Goal: Information Seeking & Learning: Learn about a topic

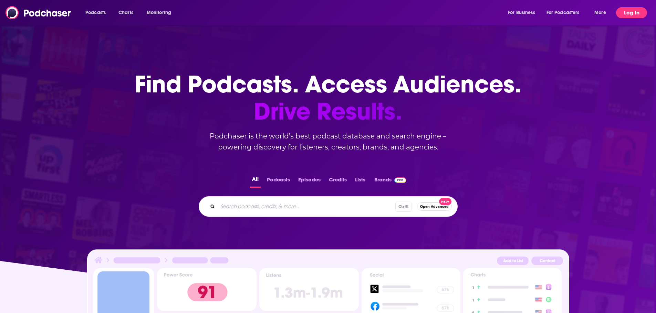
click at [636, 13] on button "Log In" at bounding box center [631, 12] width 31 height 11
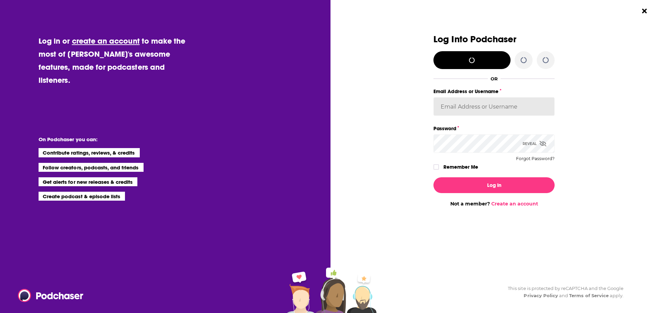
type input "aci-podcast"
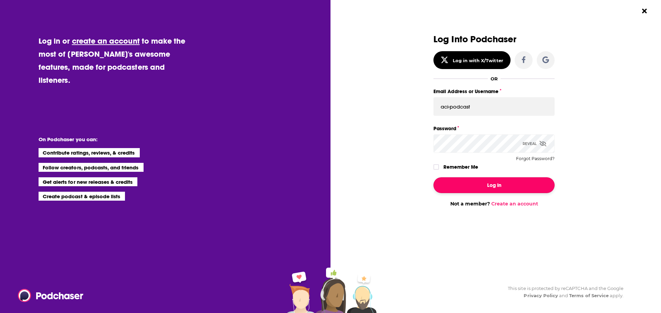
click at [480, 185] on button "Log In" at bounding box center [493, 186] width 121 height 16
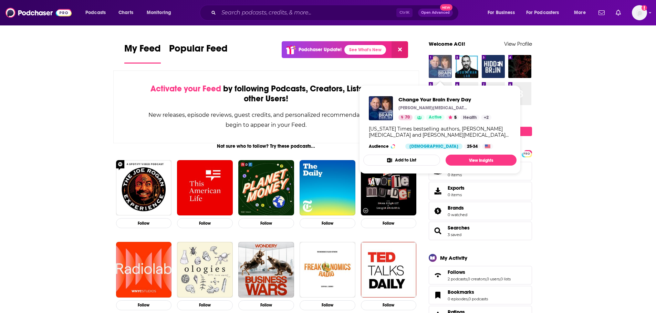
click at [436, 67] on img "Change Your Brain Every Day" at bounding box center [439, 66] width 23 height 23
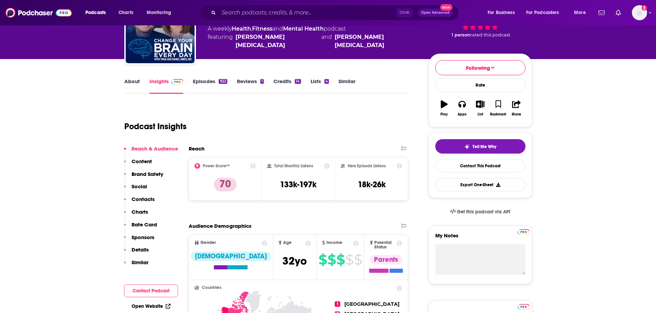
scroll to position [69, 0]
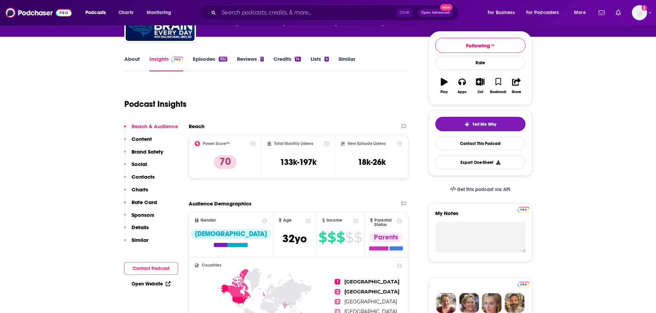
scroll to position [103, 0]
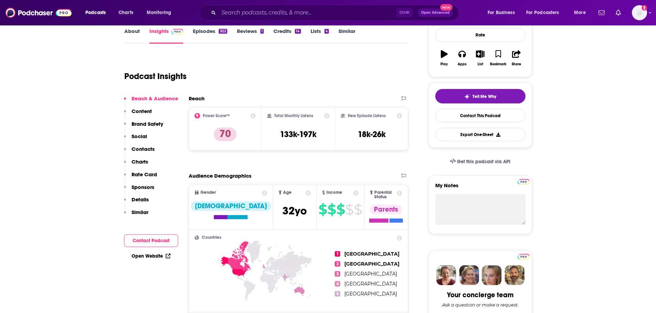
click at [140, 163] on p "Charts" at bounding box center [139, 162] width 17 height 7
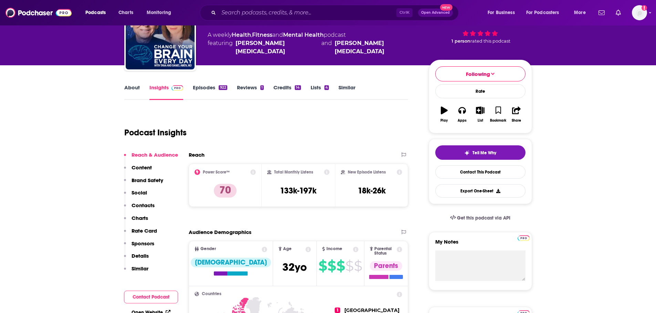
scroll to position [34, 0]
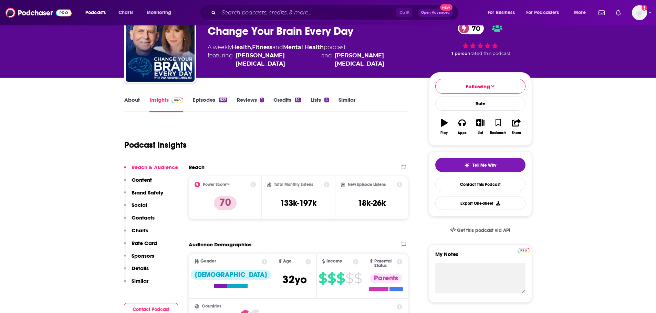
click at [212, 135] on div "Podcast Insights" at bounding box center [263, 141] width 278 height 35
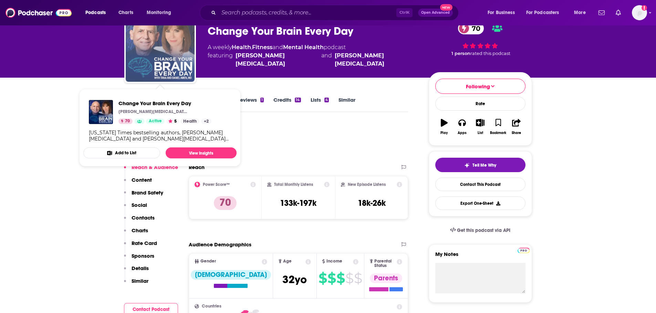
click at [159, 46] on img "Change Your Brain Every Day" at bounding box center [160, 47] width 69 height 69
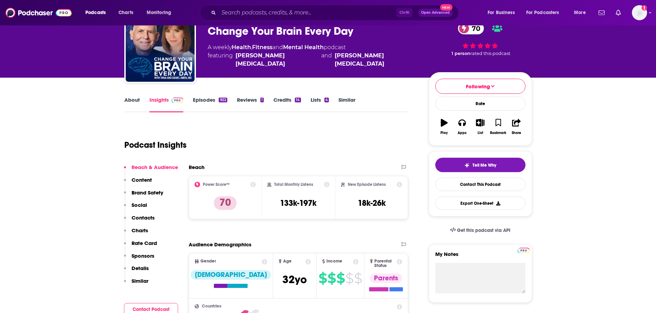
click at [137, 99] on link "About" at bounding box center [131, 105] width 15 height 16
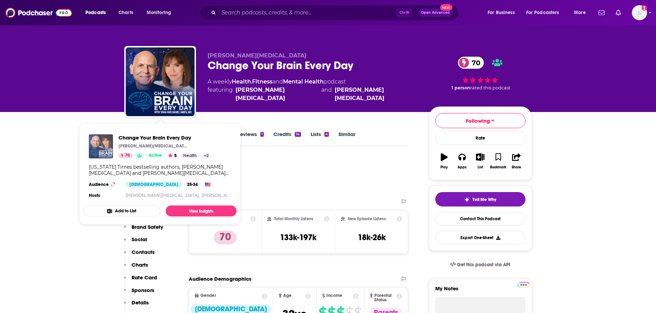
click at [105, 147] on img "Change Your Brain Every Day" at bounding box center [101, 147] width 24 height 24
click at [287, 169] on div "Podcast Insights" at bounding box center [263, 175] width 278 height 35
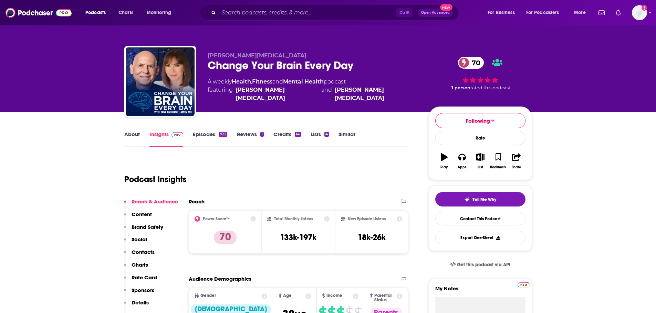
click at [252, 83] on span "," at bounding box center [251, 81] width 1 height 7
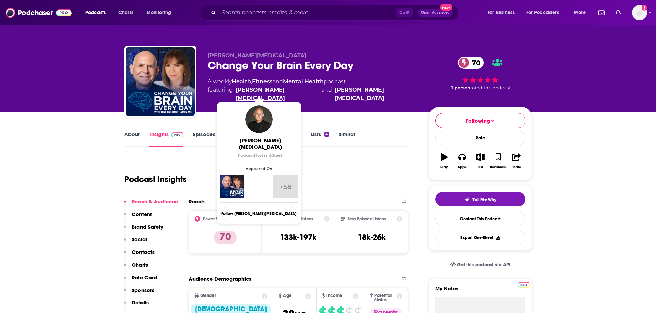
click at [250, 93] on link "[PERSON_NAME][MEDICAL_DATA]" at bounding box center [276, 94] width 83 height 17
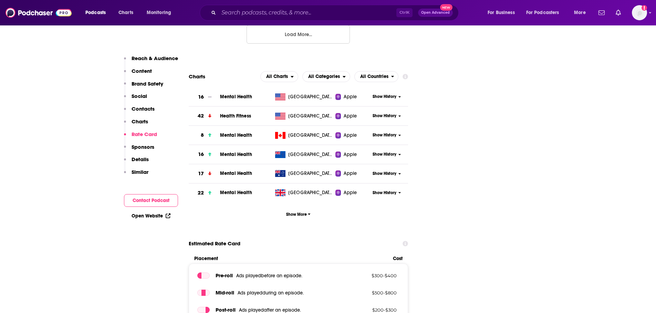
scroll to position [1032, 0]
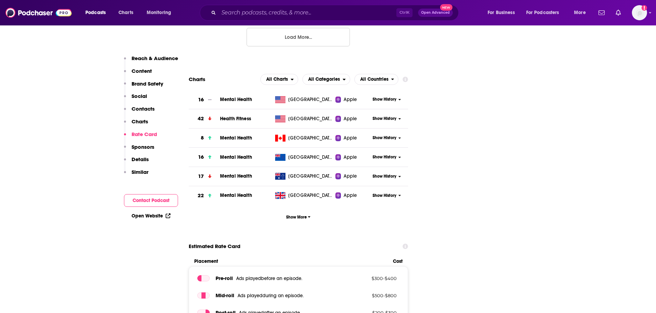
click at [237, 97] on span "Mental Health" at bounding box center [236, 100] width 32 height 6
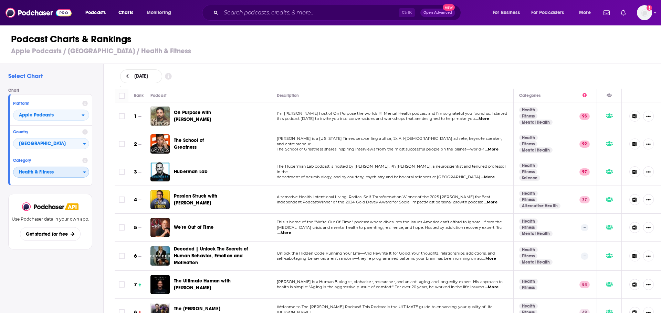
click at [83, 172] on icon "Categories" at bounding box center [84, 172] width 3 height 5
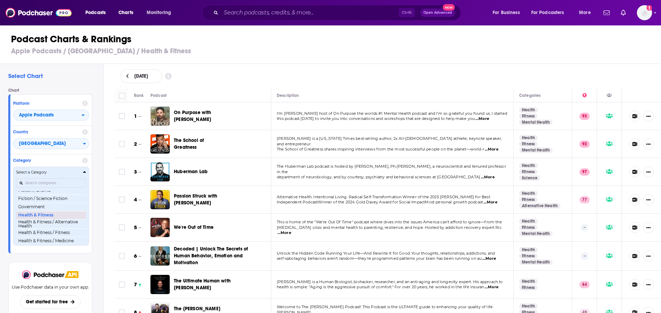
scroll to position [234, 0]
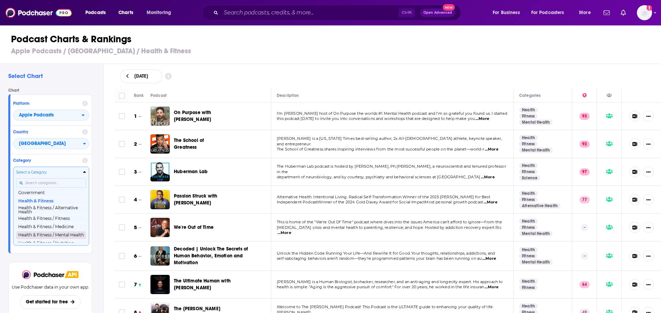
click at [45, 237] on button "Health & Fitness / Mental Health" at bounding box center [51, 235] width 70 height 8
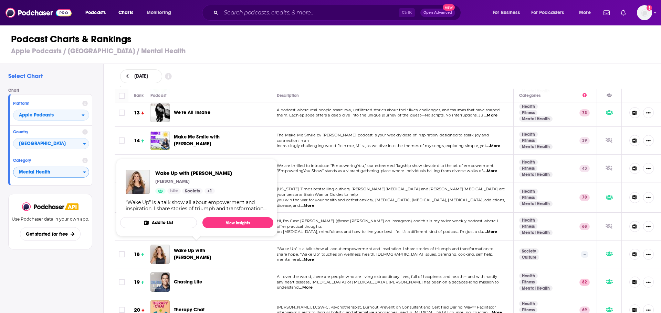
scroll to position [379, 0]
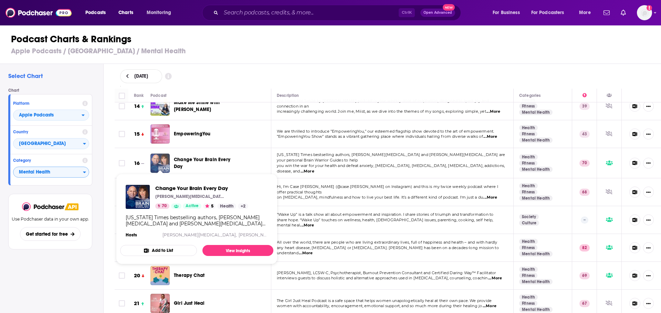
click at [162, 159] on img "Change Your Brain Every Day" at bounding box center [159, 163] width 19 height 19
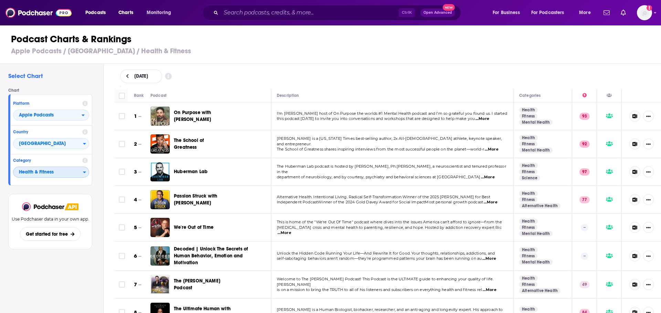
click at [87, 171] on div "Categories" at bounding box center [86, 172] width 6 height 5
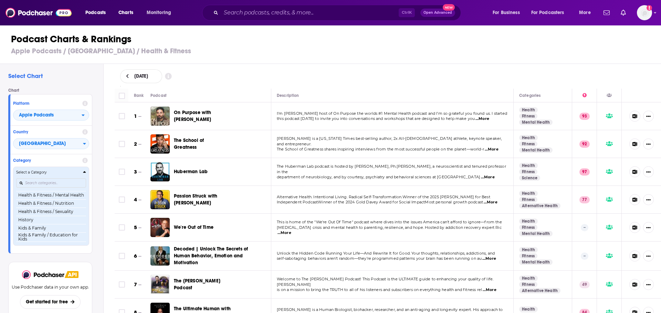
scroll to position [268, 0]
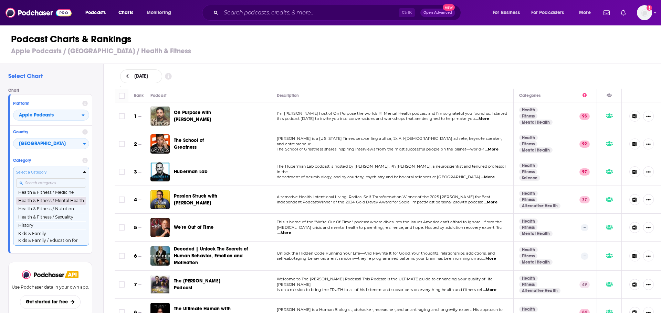
click at [63, 202] on button "Health & Fitness / Mental Health" at bounding box center [51, 201] width 70 height 8
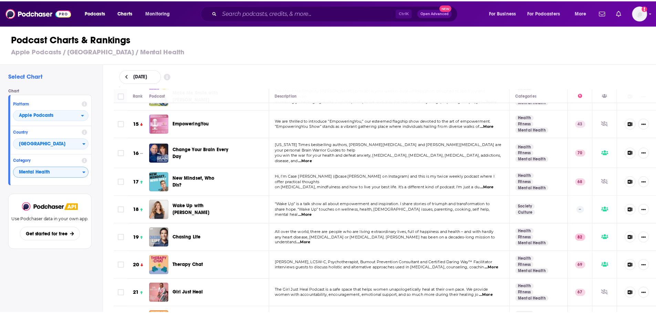
scroll to position [379, 0]
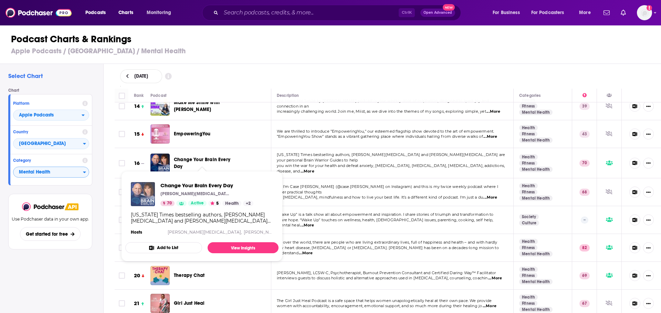
click at [147, 200] on img "Change Your Brain Every Day" at bounding box center [143, 194] width 24 height 24
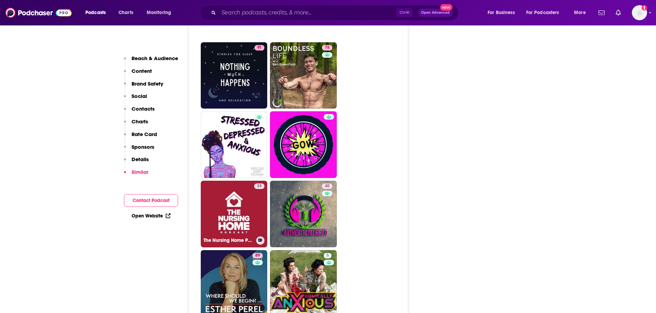
scroll to position [3441, 0]
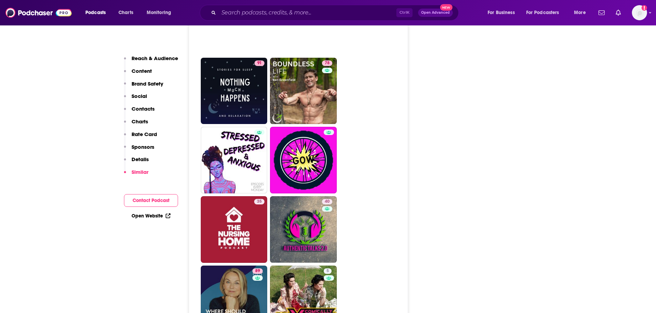
click at [140, 123] on p "Charts" at bounding box center [139, 121] width 17 height 7
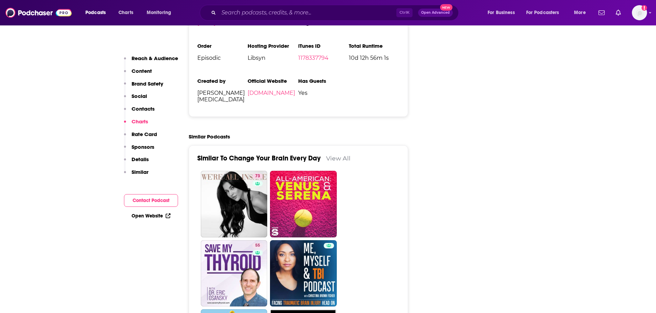
scroll to position [983, 0]
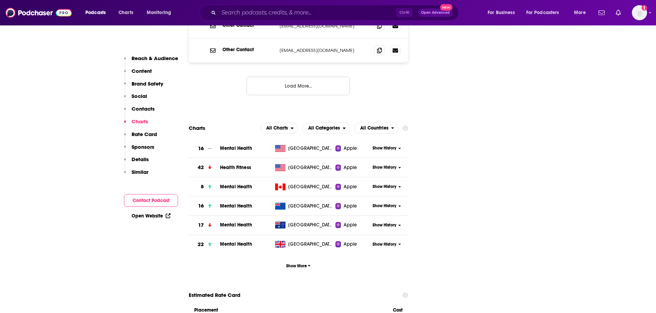
click at [398, 147] on icon at bounding box center [399, 149] width 3 height 4
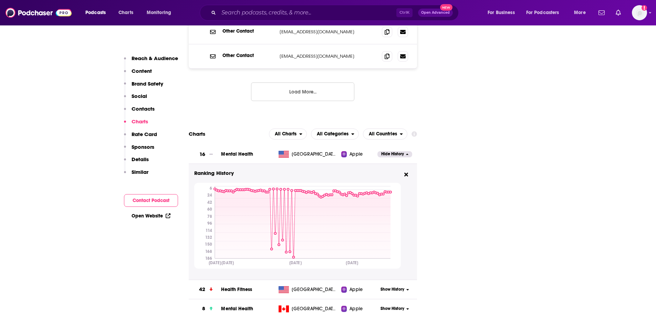
click at [350, 151] on span "Apple" at bounding box center [355, 154] width 13 height 7
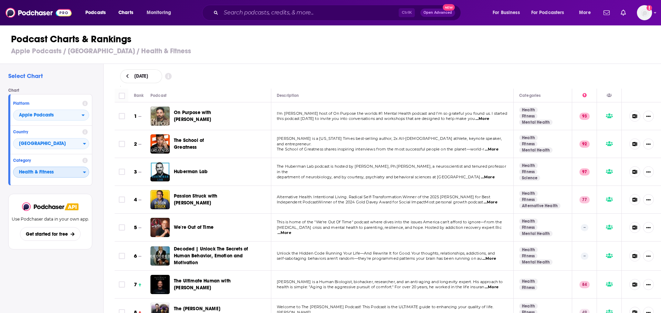
click at [86, 172] on div "Categories" at bounding box center [86, 172] width 6 height 5
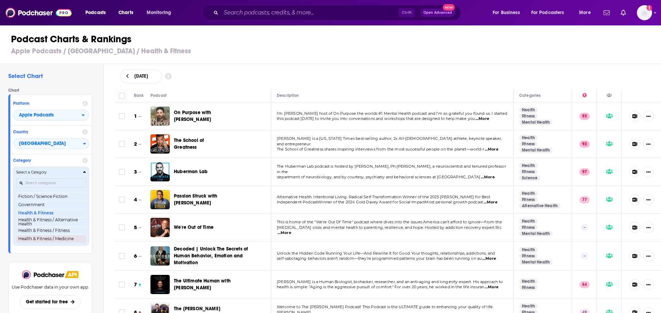
scroll to position [234, 0]
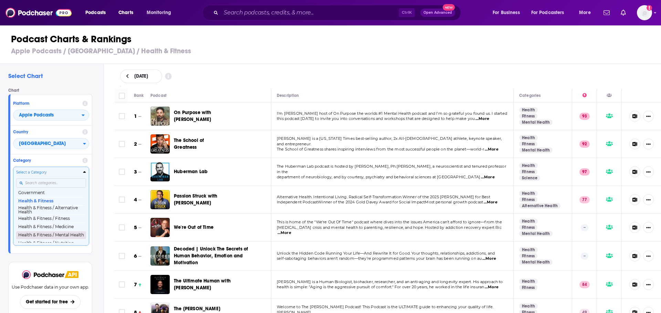
click at [67, 236] on button "Health & Fitness / Mental Health" at bounding box center [51, 235] width 70 height 8
click at [67, 299] on span "Get started for free" at bounding box center [47, 302] width 42 height 6
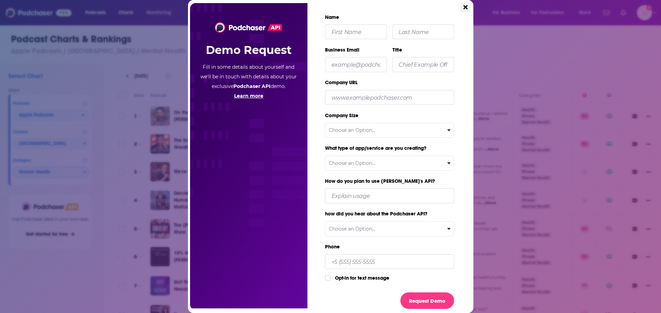
click at [467, 9] on icon "Close" at bounding box center [465, 7] width 4 height 6
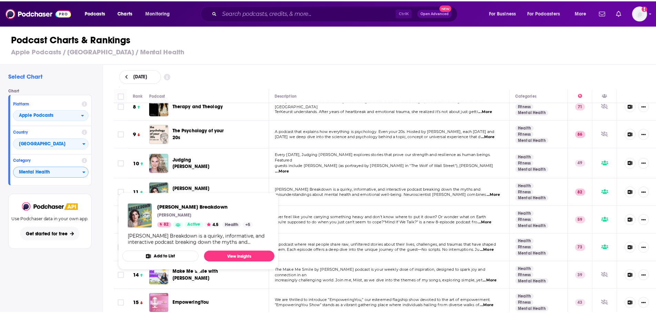
scroll to position [275, 0]
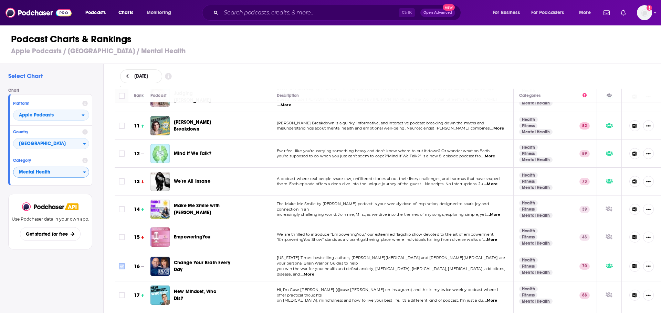
click at [122, 264] on input "Toggle select row" at bounding box center [122, 267] width 6 height 6
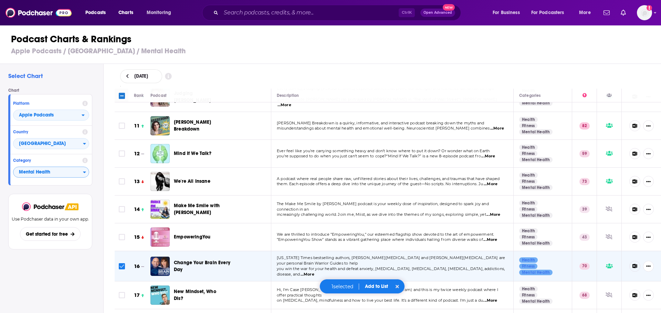
click at [122, 264] on input "Toggle select row" at bounding box center [122, 267] width 6 height 6
checkbox input "false"
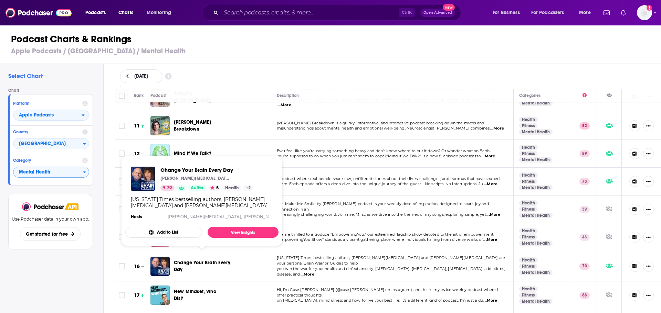
click at [213, 260] on span "Change Your Brain Every Day" at bounding box center [202, 266] width 56 height 13
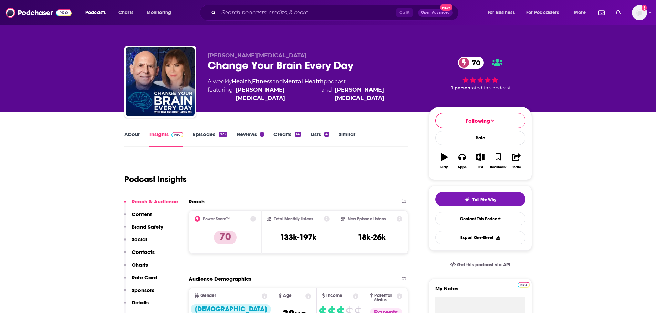
click at [295, 179] on div "Podcast Insights" at bounding box center [263, 175] width 278 height 35
